Goal: Transaction & Acquisition: Register for event/course

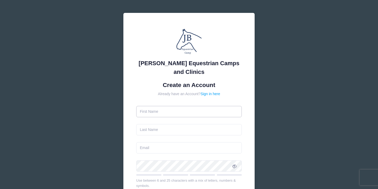
click at [166, 112] on input "text" at bounding box center [189, 111] width 106 height 11
type input "[PERSON_NAME]"
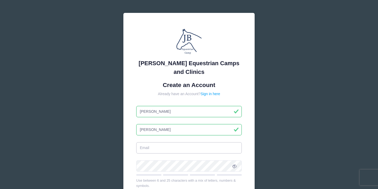
click at [147, 147] on input "email" at bounding box center [189, 147] width 106 height 11
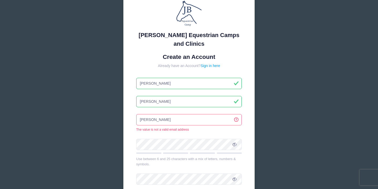
scroll to position [30, 0]
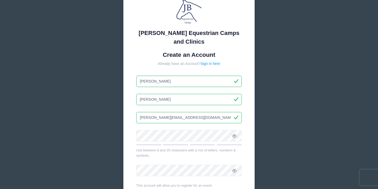
type input "[PERSON_NAME][EMAIL_ADDRESS][DOMAIN_NAME]"
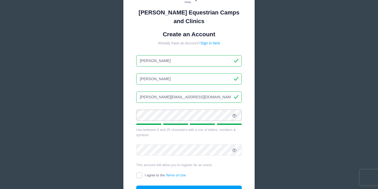
scroll to position [52, 0]
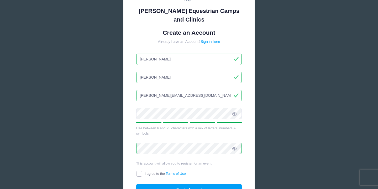
click at [139, 172] on input "I agree to the Terms of Use" at bounding box center [139, 174] width 6 height 6
checkbox input "true"
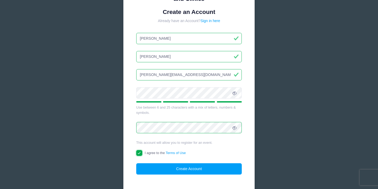
scroll to position [75, 0]
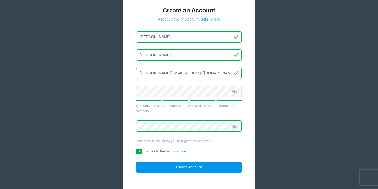
click at [181, 167] on button "Create Account" at bounding box center [189, 167] width 106 height 11
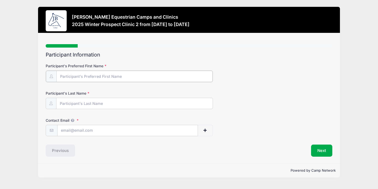
click at [145, 74] on input "Participant's Preferred First Name" at bounding box center [135, 76] width 156 height 11
type input "Megan"
type input "Tadlock"
click at [109, 129] on input "Contact Email" at bounding box center [128, 130] width 141 height 11
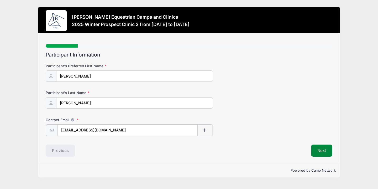
type input "tadlockmegan04@gmail.com"
click at [319, 150] on button "Next" at bounding box center [321, 150] width 21 height 12
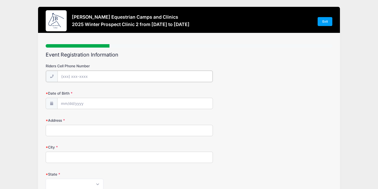
click at [94, 74] on input "Riders Cell Phone Number" at bounding box center [135, 76] width 155 height 11
type input "(619) 246-1151"
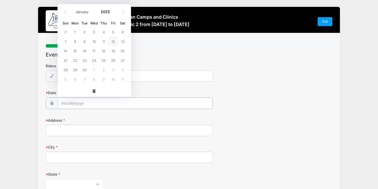
click at [64, 101] on input "Date of Birth" at bounding box center [135, 103] width 155 height 11
click at [63, 103] on input "Date of Birth" at bounding box center [135, 103] width 155 height 11
click at [106, 12] on input "2025" at bounding box center [106, 12] width 17 height 8
click at [113, 10] on span at bounding box center [114, 10] width 4 height 4
click at [113, 13] on span at bounding box center [114, 14] width 4 height 4
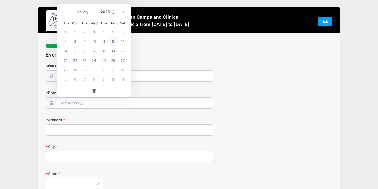
click at [113, 13] on span at bounding box center [114, 14] width 4 height 4
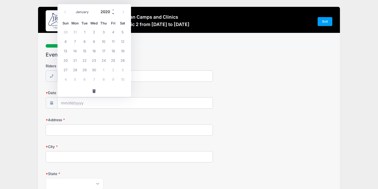
click at [113, 13] on span at bounding box center [114, 14] width 4 height 4
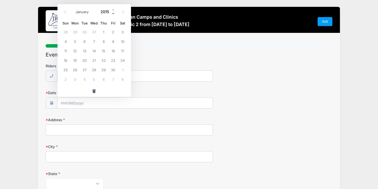
click at [113, 13] on span at bounding box center [114, 14] width 4 height 4
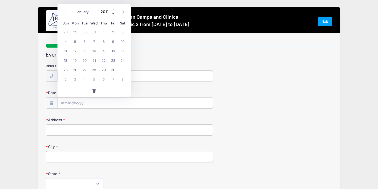
type input "2010"
click at [66, 11] on icon at bounding box center [65, 11] width 3 height 3
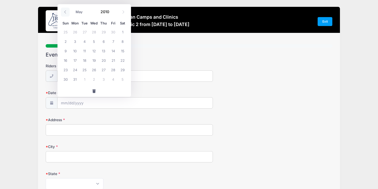
click at [66, 11] on icon at bounding box center [65, 11] width 3 height 3
select select "3"
click at [105, 71] on span "29" at bounding box center [103, 69] width 9 height 9
type input "04/29/2010"
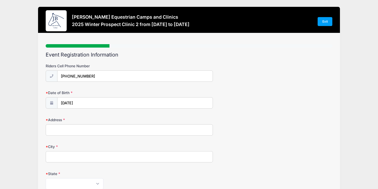
click at [67, 130] on input "Address" at bounding box center [129, 129] width 167 height 11
type input "1015 Novara Street"
type input "San Diego"
select select "CA"
type input "92107"
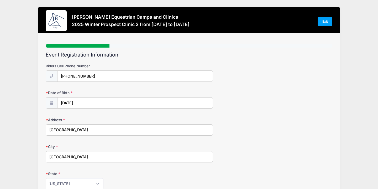
type input "Jacqueline Reardon"
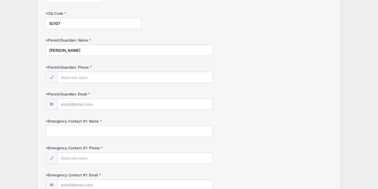
scroll to position [190, 0]
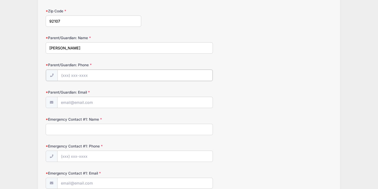
click at [63, 74] on input "Parent/Guardian: Phone" at bounding box center [135, 75] width 155 height 11
type input "(619) 261-9297"
click at [65, 102] on input "Parent/Guardian: Email" at bounding box center [135, 101] width 155 height 11
type input "[PERSON_NAME][EMAIL_ADDRESS][DOMAIN_NAME]"
click at [65, 130] on input "Emergency Contact #1: Name" at bounding box center [129, 128] width 167 height 11
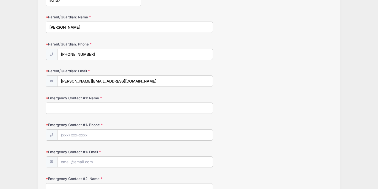
scroll to position [210, 0]
type input "Matt Tadlock"
type input "(619) 866-9348"
type input "L"
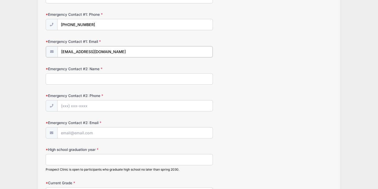
scroll to position [322, 0]
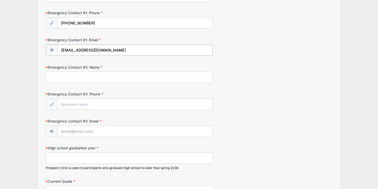
type input "matthewtadlockmd@gmail.com"
click at [50, 77] on input "Emergency Contact #2: Name" at bounding box center [129, 76] width 167 height 11
drag, startPoint x: 77, startPoint y: 77, endPoint x: 49, endPoint y: 75, distance: 28.0
click at [49, 75] on input "Lauren Boston" at bounding box center [129, 76] width 167 height 11
type input "K"
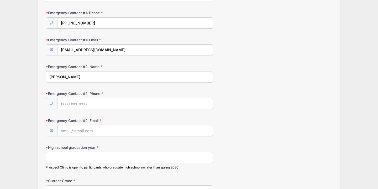
type input "[PERSON_NAME]"
type input "[PHONE_NUMBER]"
type input "[PERSON_NAME][EMAIL_ADDRESS][DOMAIN_NAME]"
click at [66, 157] on input "High school graduation year" at bounding box center [129, 157] width 167 height 11
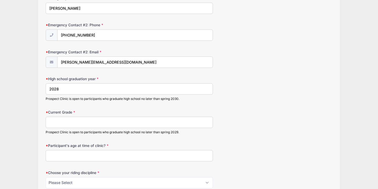
scroll to position [393, 0]
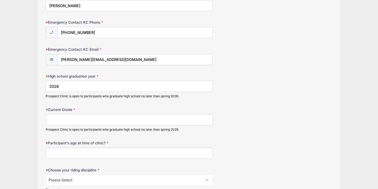
type input "2028"
click at [66, 117] on input "Current Grade" at bounding box center [129, 119] width 167 height 11
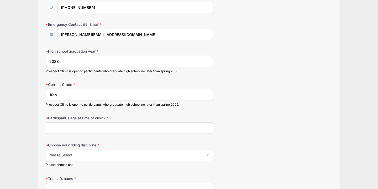
scroll to position [418, 0]
type input "10th"
click at [62, 127] on input "Participant's age at time of clinic?" at bounding box center [129, 128] width 167 height 11
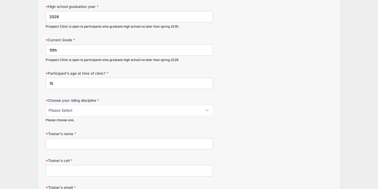
scroll to position [465, 0]
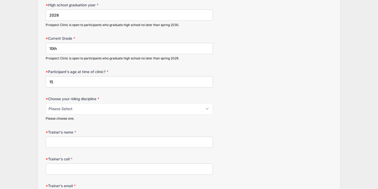
type input "15"
click at [68, 106] on select "Please Select jumping seat western reining western horsemanship" at bounding box center [129, 108] width 167 height 11
select select "jumping seat"
click at [46, 103] on select "Please Select jumping seat western reining western horsemanship" at bounding box center [129, 108] width 167 height 11
click at [59, 141] on input "Trainer's name" at bounding box center [129, 142] width 167 height 11
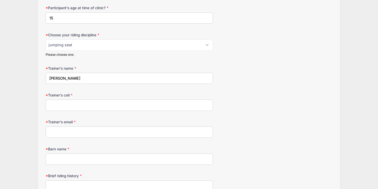
scroll to position [529, 0]
type input "[PERSON_NAME]"
click at [53, 101] on input "Trainer's cell" at bounding box center [129, 104] width 167 height 11
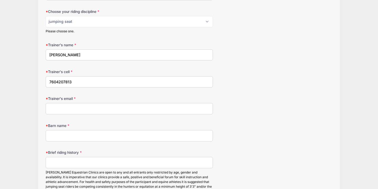
scroll to position [553, 0]
type input "7604207813"
click at [52, 109] on input "Trainer's email" at bounding box center [129, 107] width 167 height 11
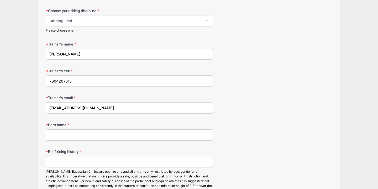
type input "[EMAIL_ADDRESS][DOMAIN_NAME]"
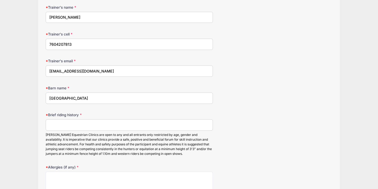
scroll to position [590, 0]
type input "[GEOGRAPHIC_DATA]"
click at [58, 125] on input "Brief riding history" at bounding box center [129, 124] width 167 height 11
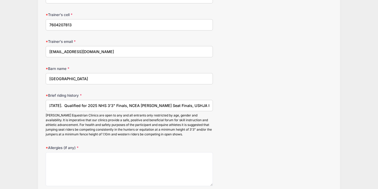
scroll to position [0, 196]
drag, startPoint x: 206, startPoint y: 105, endPoint x: 223, endPoint y: 105, distance: 16.8
click at [223, 105] on div "Brief riding history Competing consistently in 3'3" Hunter/Equitation classes u…" at bounding box center [189, 115] width 287 height 44
click at [206, 104] on input "Competing consistently in 3'3" Hunter/Equitation classes up to 3'6" in Southern…" at bounding box center [129, 105] width 167 height 11
click at [160, 105] on input "Competing consistently in 3'3" Hunter/Equitation classes up to 3'6" in Southern…" at bounding box center [129, 105] width 167 height 11
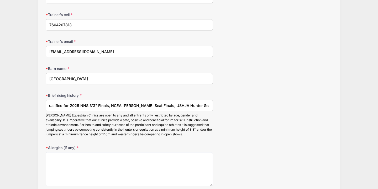
click at [157, 105] on input "Competing consistently in 3'3" Hunter/Equitation classes up to 3'6" in Southern…" at bounding box center [129, 105] width 167 height 11
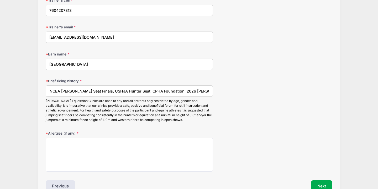
scroll to position [624, 0]
click at [126, 91] on input "Competing consistently in 3'3" Hunter/Equitation classes up to 3'6". Qualified …" at bounding box center [129, 90] width 167 height 11
drag, startPoint x: 140, startPoint y: 90, endPoint x: 121, endPoint y: 90, distance: 18.7
click at [121, 90] on input "Competing consistently in 3'3" Hunter/Equitation classes up to 3'6". Qualified …" at bounding box center [129, 90] width 167 height 11
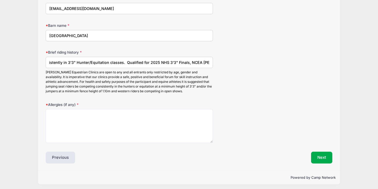
scroll to position [654, 0]
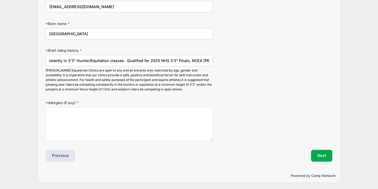
type input "Competing consistently in 3'3" Hunter/Equitation classes. Qualified for 2025 NH…"
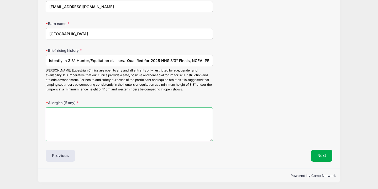
scroll to position [0, 0]
click at [81, 130] on textarea "Allergies (if any)" at bounding box center [129, 124] width 167 height 34
type textarea "None"
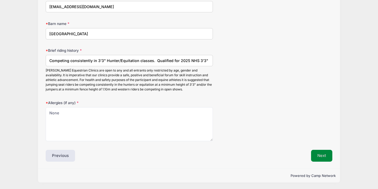
click at [320, 155] on button "Next" at bounding box center [321, 156] width 21 height 12
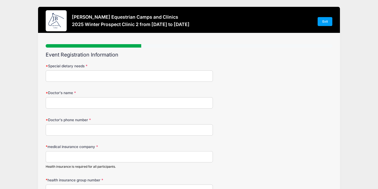
click at [115, 76] on input "Special dietary needs" at bounding box center [129, 75] width 167 height 11
type input "none"
click at [108, 103] on input "Doctor's name" at bounding box center [129, 102] width 167 height 11
type input "[PERSON_NAME]"
click at [94, 132] on input "Doctor's phone number" at bounding box center [129, 129] width 167 height 11
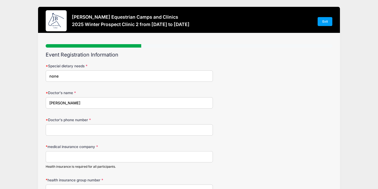
click at [85, 153] on input "medical insurance company" at bounding box center [129, 156] width 167 height 11
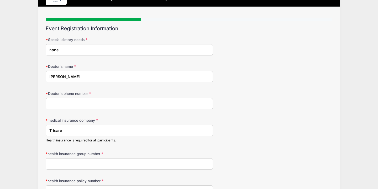
scroll to position [27, 0]
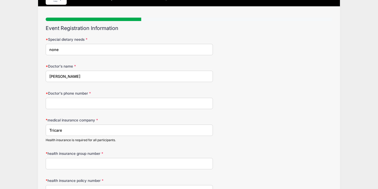
type input "Tricare"
click at [72, 165] on input "health insurance group number" at bounding box center [129, 163] width 167 height 11
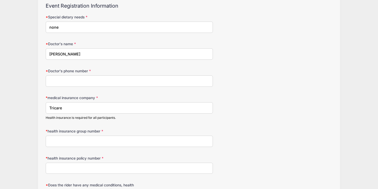
scroll to position [50, 0]
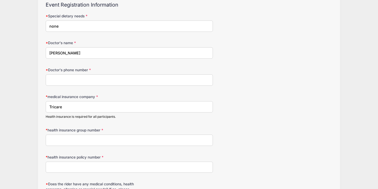
click at [70, 79] on input "Doctor's phone number" at bounding box center [129, 79] width 167 height 11
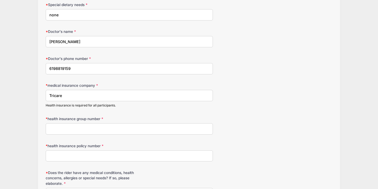
scroll to position [63, 0]
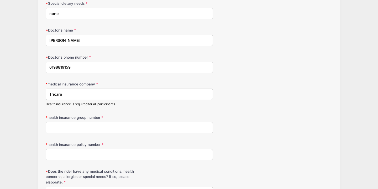
type input "6198819159"
click at [68, 129] on input "health insurance group number" at bounding box center [129, 127] width 167 height 11
click at [67, 130] on input "health insurance group number" at bounding box center [129, 127] width 167 height 11
drag, startPoint x: 81, startPoint y: 127, endPoint x: 45, endPoint y: 125, distance: 35.5
click at [45, 125] on div "Step 3 /7 Step 1 Step 2 Step 3 Step 4 Step 5 Step 6 Policies Extra Items Summar…" at bounding box center [189, 98] width 302 height 255
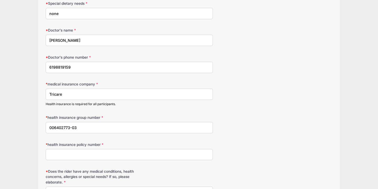
type input "006402773-03"
click at [50, 150] on input "health insurance policy number" at bounding box center [129, 154] width 167 height 11
click at [50, 153] on input "health insurance policy number" at bounding box center [129, 154] width 167 height 11
paste input "006402773-03"
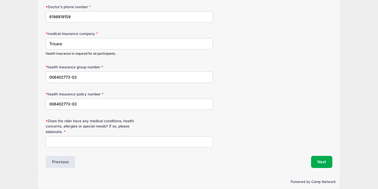
scroll to position [115, 0]
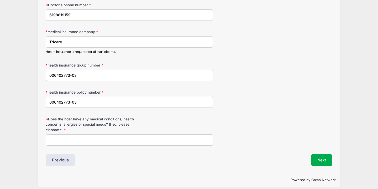
type input "006402773-03"
click at [52, 140] on input "Does the rider have any medical conditions, health concerns, allergies or speci…" at bounding box center [129, 139] width 167 height 11
type input "none"
click at [319, 160] on button "Next" at bounding box center [321, 160] width 21 height 12
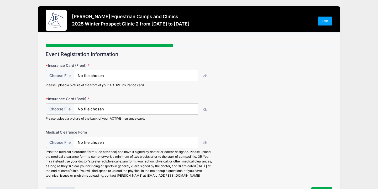
scroll to position [0, 0]
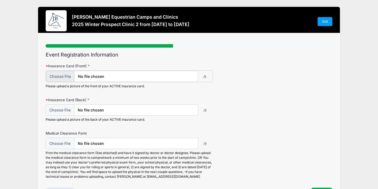
click at [152, 79] on input "file" at bounding box center [122, 76] width 152 height 11
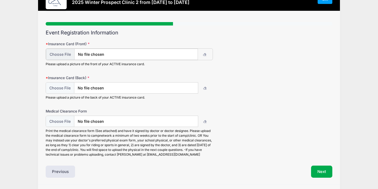
scroll to position [18, 0]
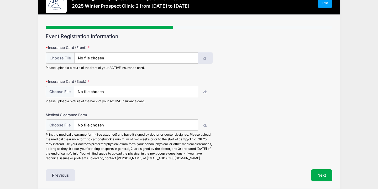
click at [206, 58] on icon "button" at bounding box center [205, 58] width 4 height 0
click at [160, 57] on input "file" at bounding box center [122, 57] width 152 height 11
type input "C:\fakepath\U.S. Department of Defense Uniformed Services.pdf"
click at [151, 90] on input "file" at bounding box center [122, 91] width 152 height 11
type input "C:\fakepath\G+D Mifare Classic EV1 1K.pdf"
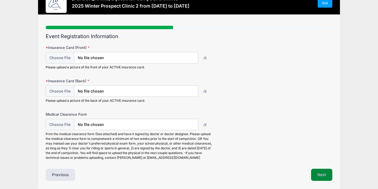
click at [322, 173] on button "Next" at bounding box center [321, 175] width 21 height 12
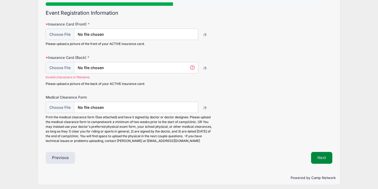
scroll to position [0, 0]
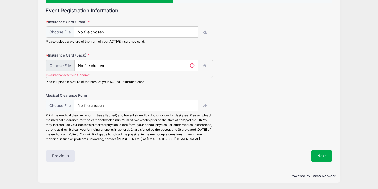
click at [151, 64] on input "file" at bounding box center [122, 65] width 152 height 11
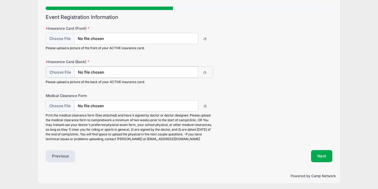
scroll to position [38, 0]
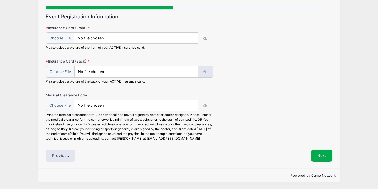
click at [203, 71] on button "button" at bounding box center [205, 71] width 15 height 11
click at [179, 73] on input "file" at bounding box center [122, 71] width 152 height 11
type input "C:\fakepath\M Tadlock back of card.pdf"
click at [164, 38] on input "file" at bounding box center [122, 38] width 152 height 11
click at [161, 41] on input "file" at bounding box center [122, 38] width 152 height 11
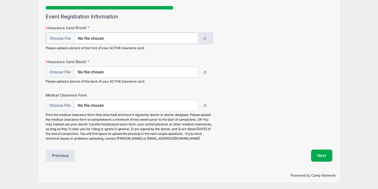
click at [203, 39] on icon "button" at bounding box center [205, 39] width 4 height 0
click at [186, 36] on input "file" at bounding box center [122, 38] width 152 height 11
type input "C:\fakepath\M Tadlock front of card.pdf"
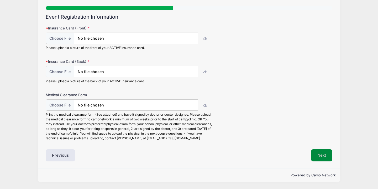
click at [323, 154] on button "Next" at bounding box center [321, 155] width 21 height 12
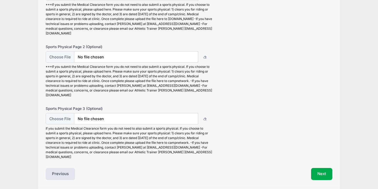
scroll to position [85, 0]
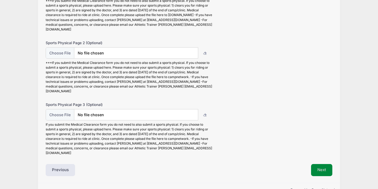
click at [320, 164] on button "Next" at bounding box center [321, 170] width 21 height 12
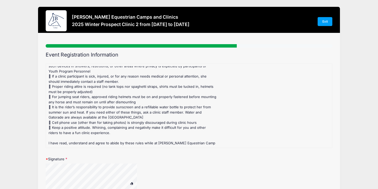
scroll to position [111, 0]
click at [140, 178] on div at bounding box center [98, 177] width 105 height 28
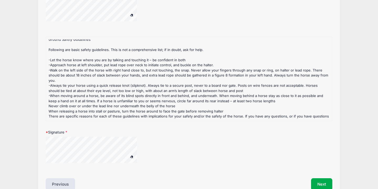
scroll to position [0, 0]
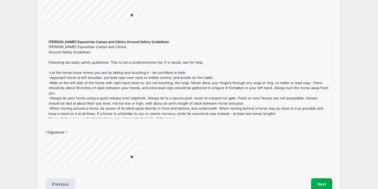
click at [131, 158] on div at bounding box center [98, 151] width 105 height 28
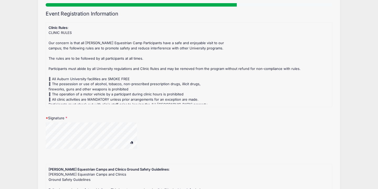
click at [132, 143] on span at bounding box center [132, 142] width 4 height 3
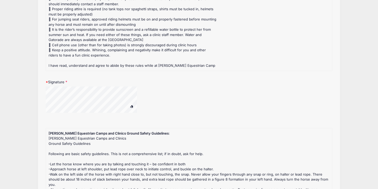
scroll to position [78, 0]
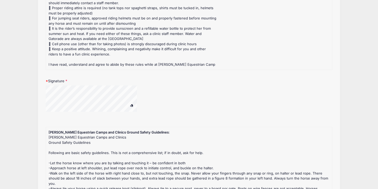
click at [104, 84] on div "Signature" at bounding box center [189, 98] width 287 height 40
click at [109, 88] on div "Signature" at bounding box center [189, 98] width 287 height 40
drag, startPoint x: 93, startPoint y: 79, endPoint x: 128, endPoint y: 103, distance: 42.1
click at [128, 103] on div at bounding box center [98, 99] width 105 height 28
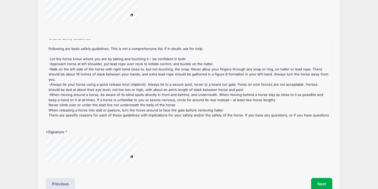
scroll to position [169, 0]
click at [132, 154] on span at bounding box center [132, 155] width 4 height 3
click at [140, 143] on div at bounding box center [98, 150] width 105 height 28
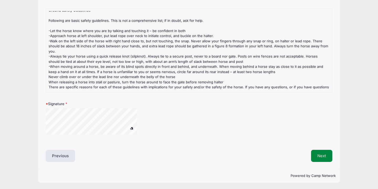
click at [325, 154] on button "Next" at bounding box center [321, 156] width 21 height 12
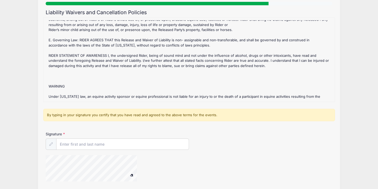
scroll to position [45, 0]
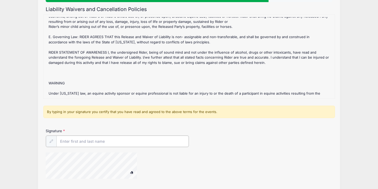
click at [120, 141] on input "Signature" at bounding box center [123, 141] width 132 height 11
click at [146, 178] on div at bounding box center [98, 166] width 105 height 28
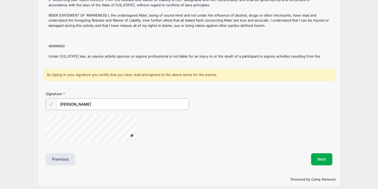
scroll to position [86, 0]
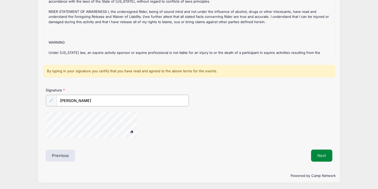
type input "[PERSON_NAME]"
click at [319, 157] on button "Next" at bounding box center [321, 156] width 21 height 12
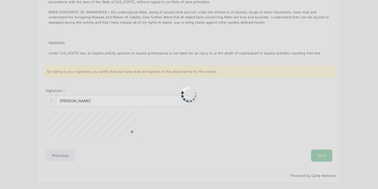
scroll to position [0, 0]
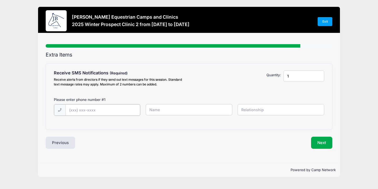
click at [70, 110] on input "text" at bounding box center [102, 109] width 75 height 11
click at [291, 75] on input "1" at bounding box center [304, 75] width 41 height 11
type input "2"
click at [319, 74] on input "2" at bounding box center [304, 75] width 41 height 11
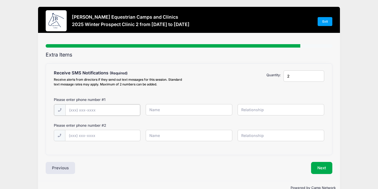
click at [71, 109] on input "text" at bounding box center [102, 109] width 75 height 11
type input "[PHONE_NUMBER]"
type input "Megan Tadlock"
type input "self"
click at [71, 132] on input "text" at bounding box center [102, 135] width 75 height 11
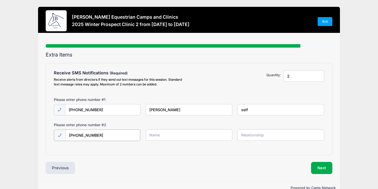
type input "[PHONE_NUMBER]"
type input "[PERSON_NAME]"
type input "mother"
click at [320, 74] on input "2" at bounding box center [304, 75] width 41 height 11
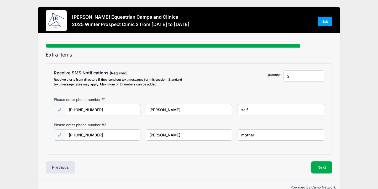
click at [236, 88] on div "Please Select Yes ($0.00) No $0.00" at bounding box center [246, 79] width 69 height 18
click at [323, 169] on button "Next" at bounding box center [321, 167] width 21 height 12
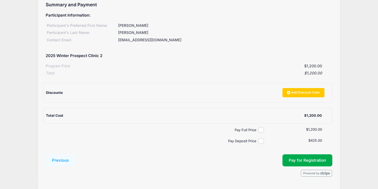
scroll to position [51, 0]
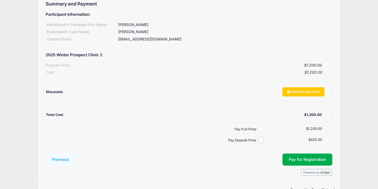
click at [262, 128] on input "Pay Full Price" at bounding box center [261, 129] width 6 height 6
radio input "true"
click at [261, 138] on input "Pay Deposit Price" at bounding box center [261, 140] width 6 height 6
radio input "true"
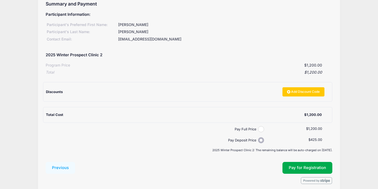
click at [261, 130] on input "Pay Full Price" at bounding box center [261, 129] width 6 height 6
radio input "true"
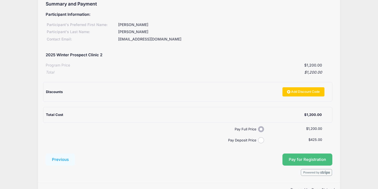
click at [298, 159] on button "Pay for Registration" at bounding box center [308, 159] width 50 height 12
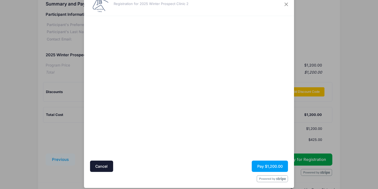
scroll to position [23, 0]
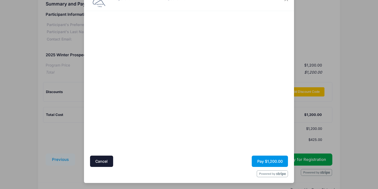
click at [263, 163] on button "Pay $1,200.00" at bounding box center [270, 161] width 36 height 11
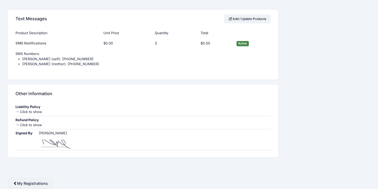
scroll to position [744, 0]
